Goal: Task Accomplishment & Management: Complete application form

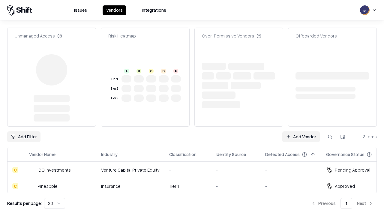
click at [301, 132] on link "Add Vendor" at bounding box center [302, 137] width 38 height 11
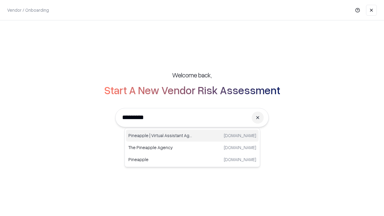
click at [192, 136] on div "Pineapple | Virtual Assistant Agency [DOMAIN_NAME]" at bounding box center [192, 136] width 133 height 12
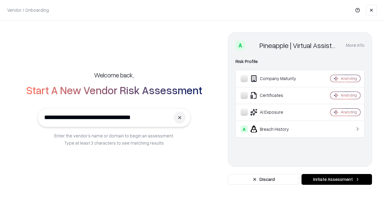
type input "**********"
click at [337, 180] on button "Initiate Assessment" at bounding box center [337, 179] width 71 height 11
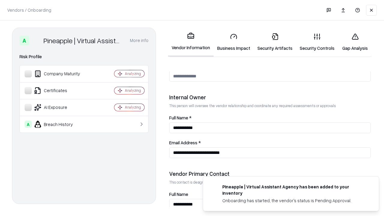
scroll to position [311, 0]
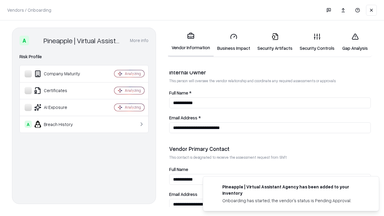
click at [234, 42] on link "Business Impact" at bounding box center [234, 42] width 40 height 28
click at [275, 42] on link "Security Artifacts" at bounding box center [275, 42] width 42 height 28
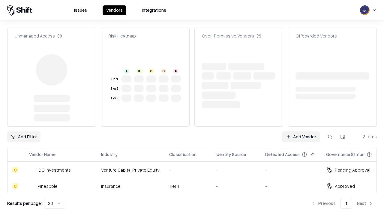
click at [301, 132] on link "Add Vendor" at bounding box center [302, 137] width 38 height 11
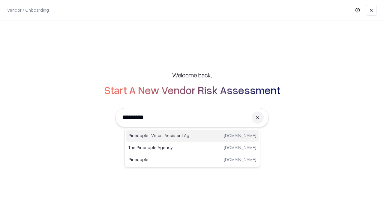
click at [192, 136] on div "Pineapple | Virtual Assistant Agency [DOMAIN_NAME]" at bounding box center [192, 136] width 133 height 12
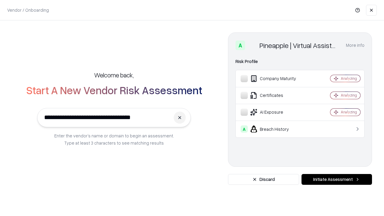
type input "**********"
click at [337, 180] on button "Initiate Assessment" at bounding box center [337, 179] width 71 height 11
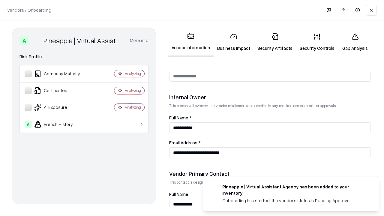
scroll to position [311, 0]
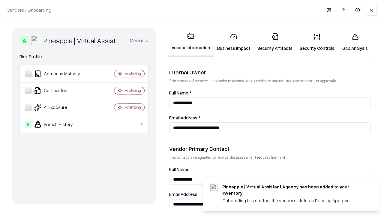
click at [355, 42] on link "Gap Analysis" at bounding box center [355, 42] width 34 height 28
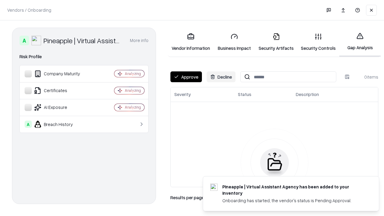
click at [186, 77] on button "Approve" at bounding box center [187, 76] width 32 height 11
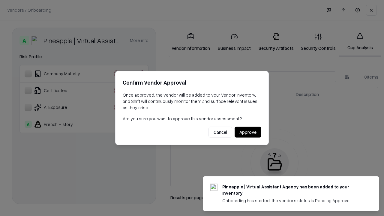
click at [248, 132] on button "Approve" at bounding box center [248, 132] width 27 height 11
